Goal: Transaction & Acquisition: Book appointment/travel/reservation

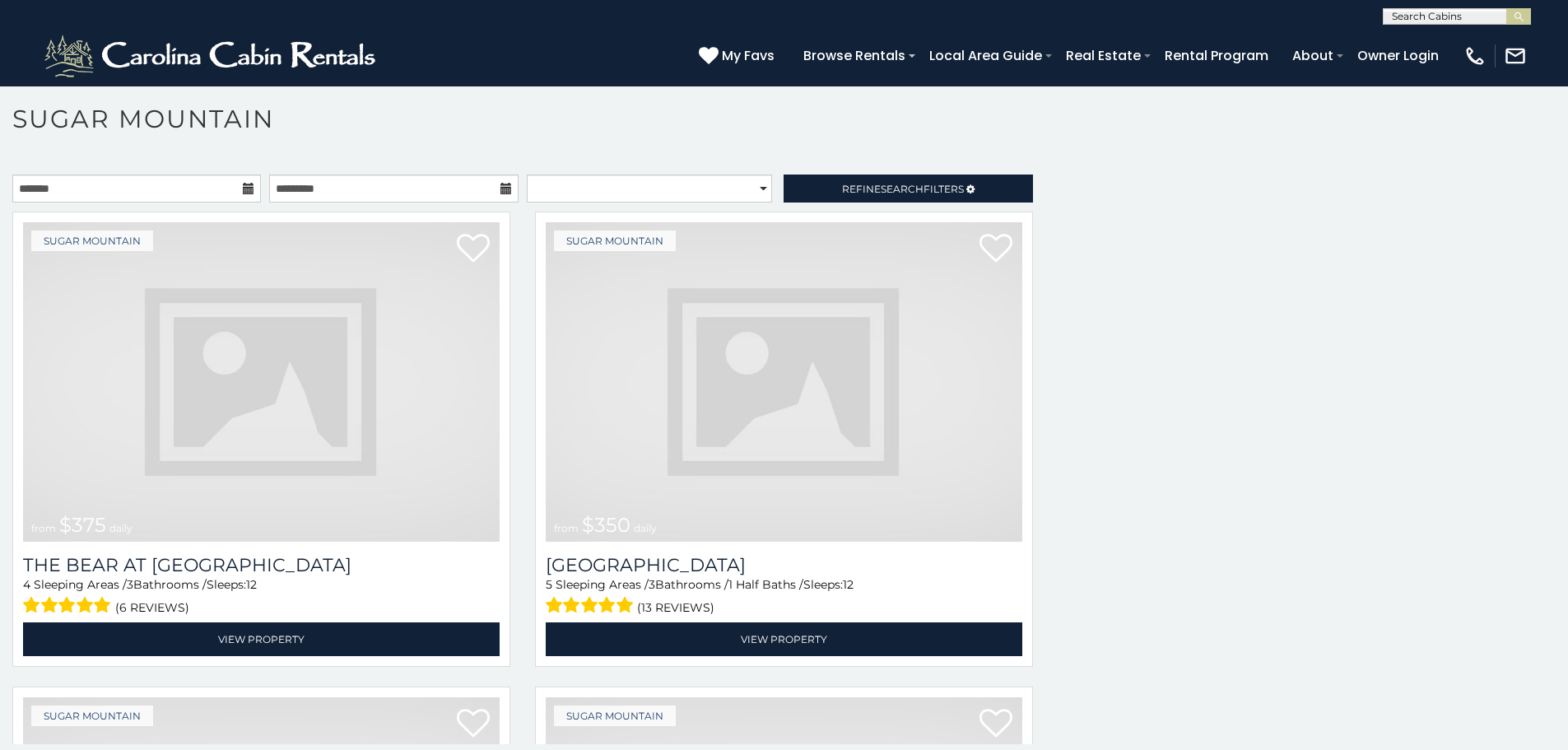
scroll to position [6026, 0]
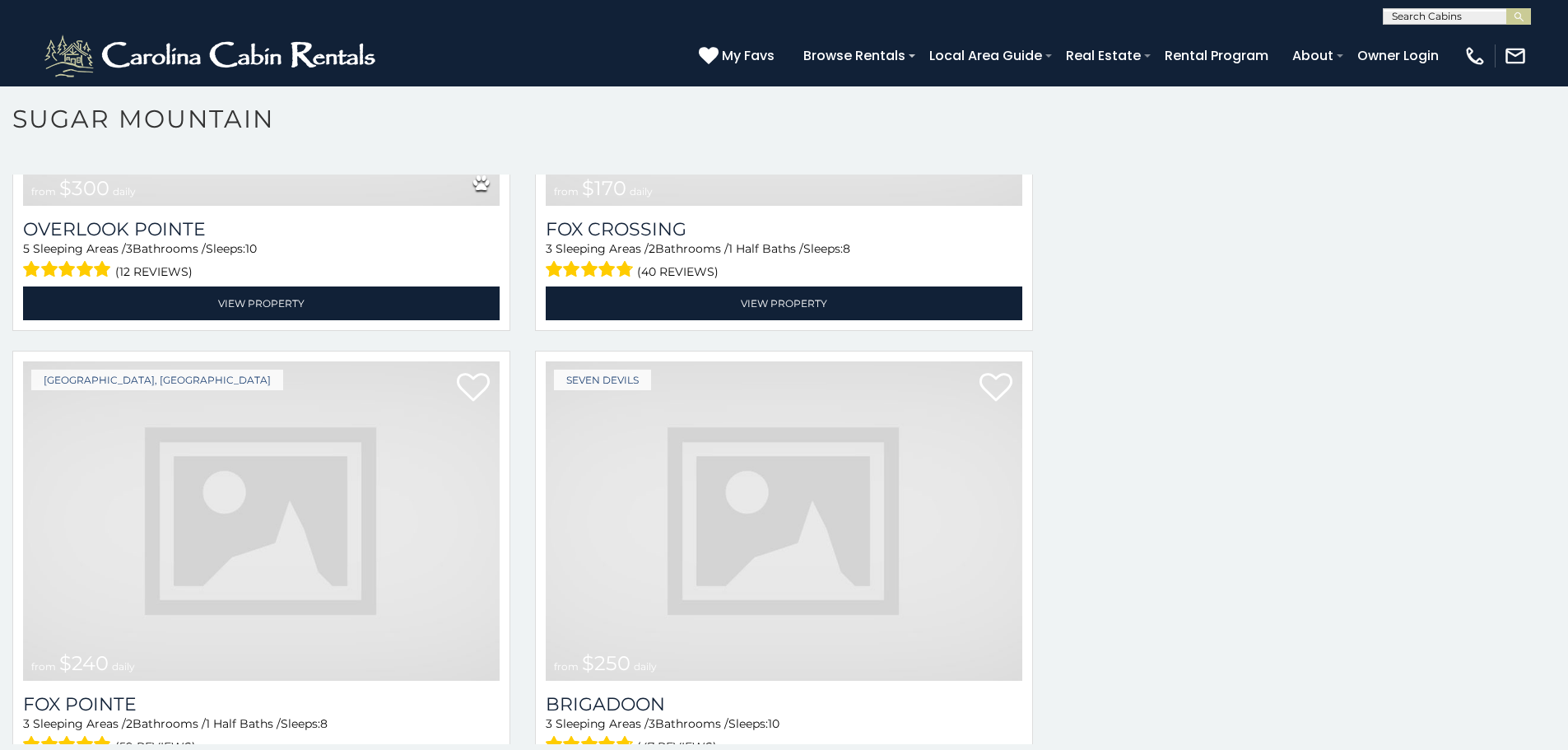
scroll to position [6026, 0]
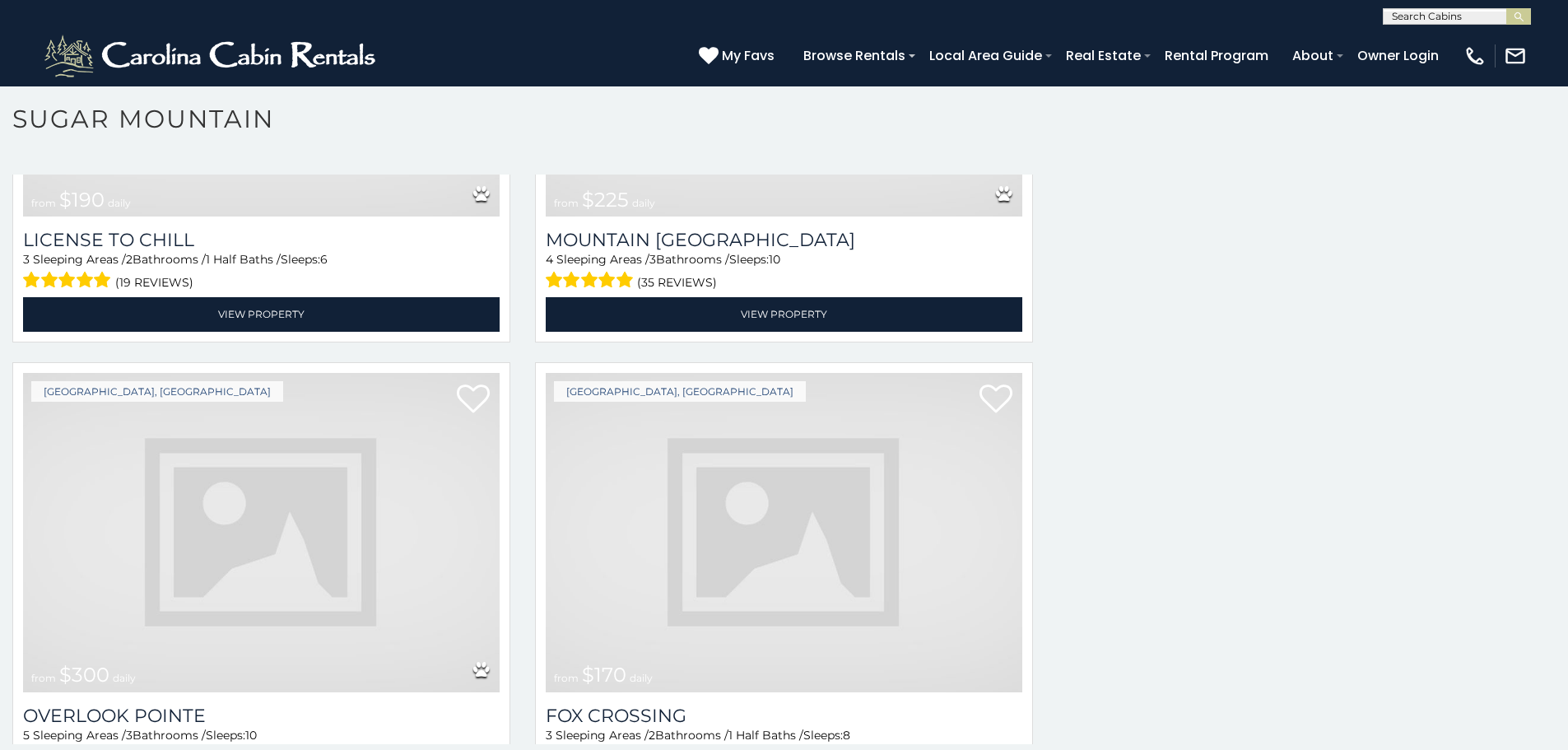
click at [424, 575] on img at bounding box center [261, 533] width 477 height 319
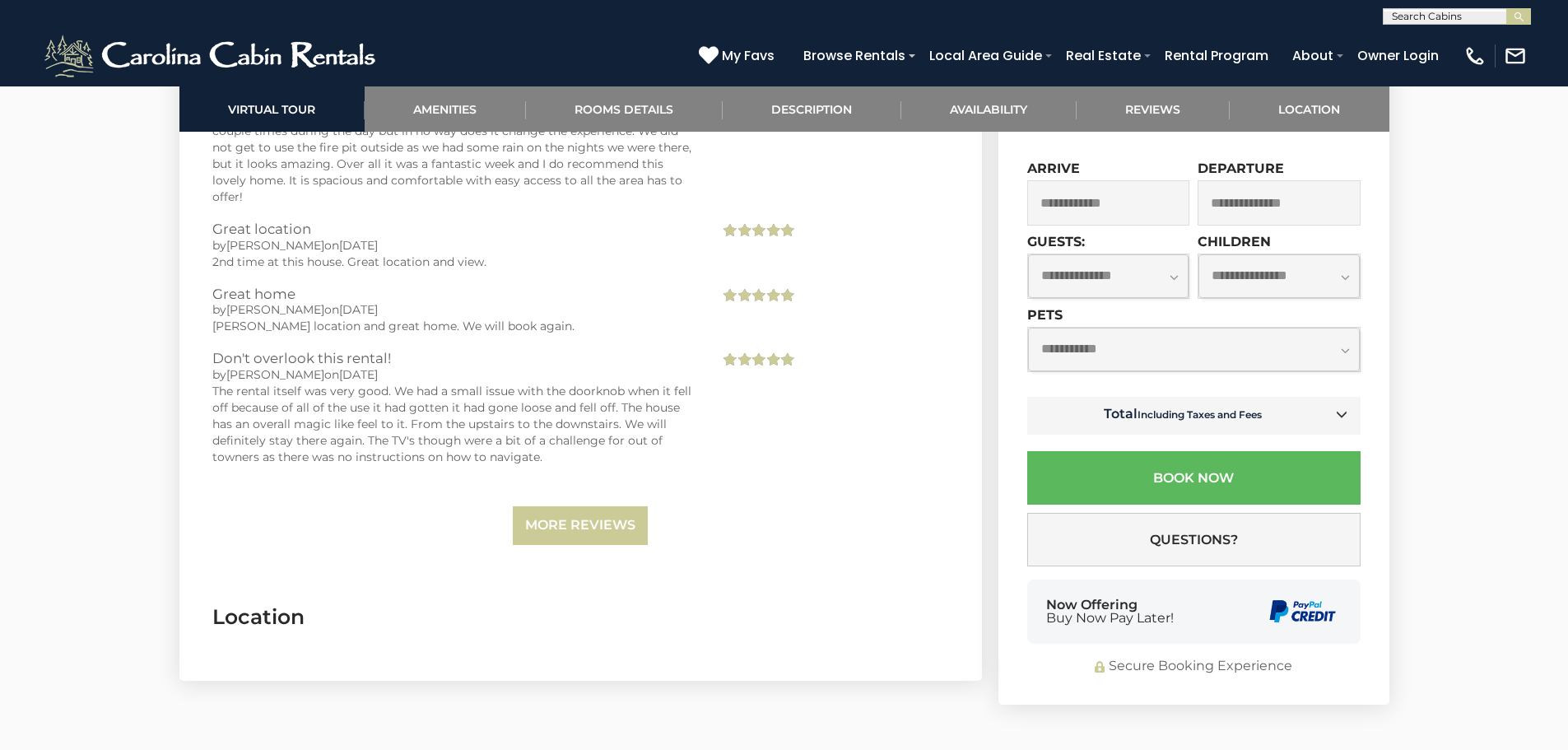
scroll to position [3833, 0]
